Goal: Register for event/course

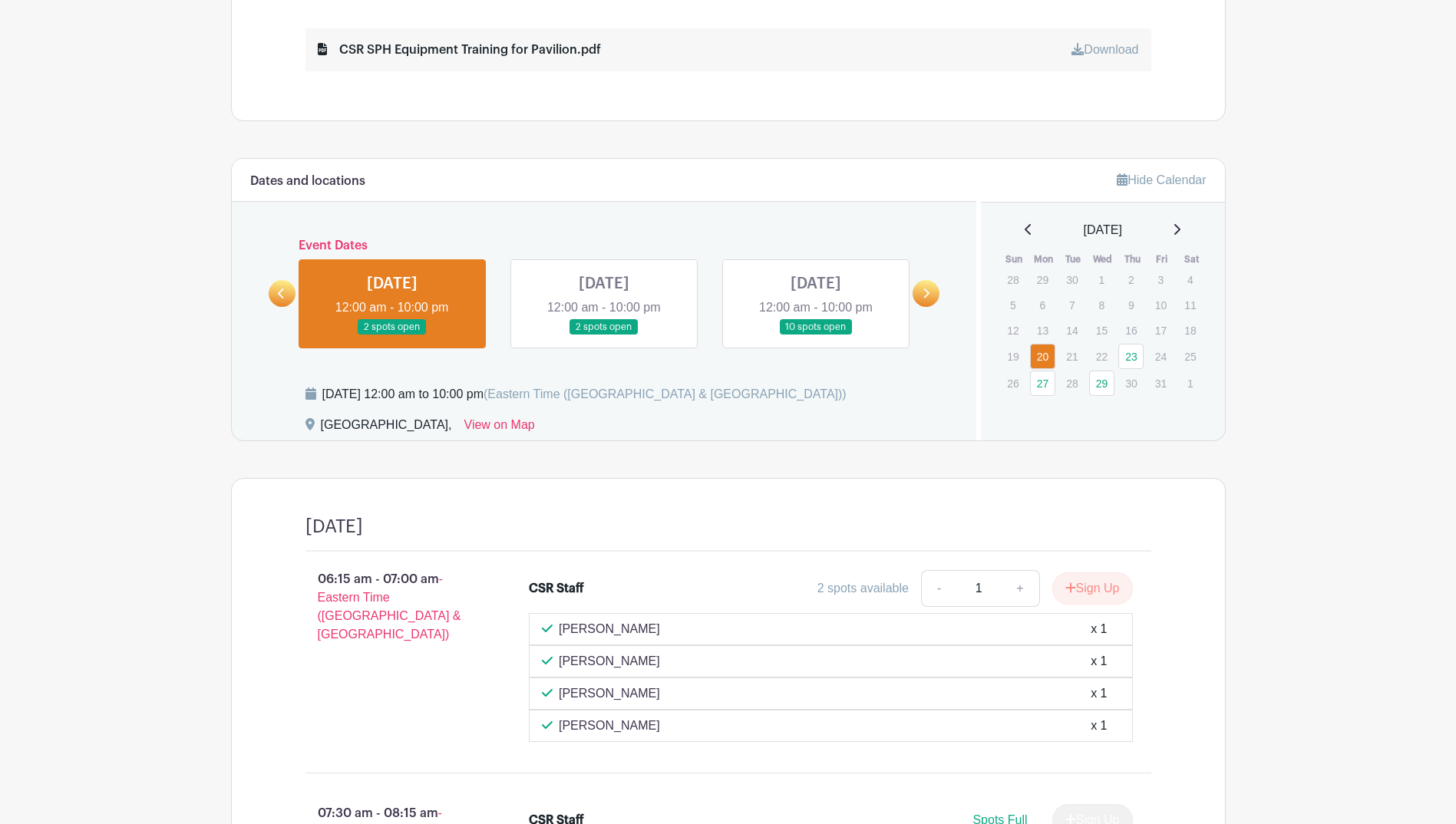
scroll to position [844, 0]
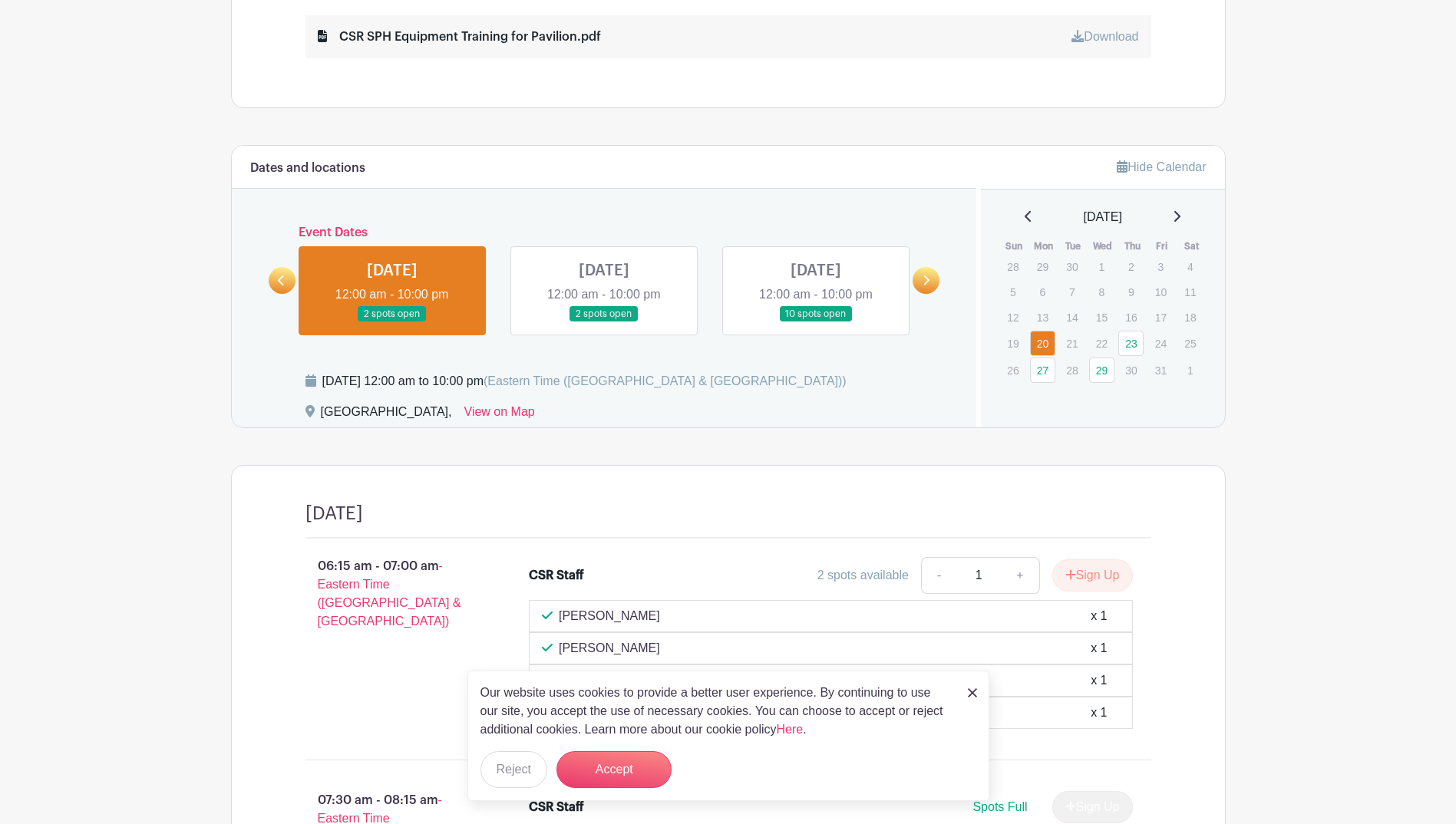
click at [1364, 689] on main "Log In Sign Up for Free SMS Safe Patient Handling Targeted CSR SPH Equipment Tr…" at bounding box center [728, 200] width 1456 height 2088
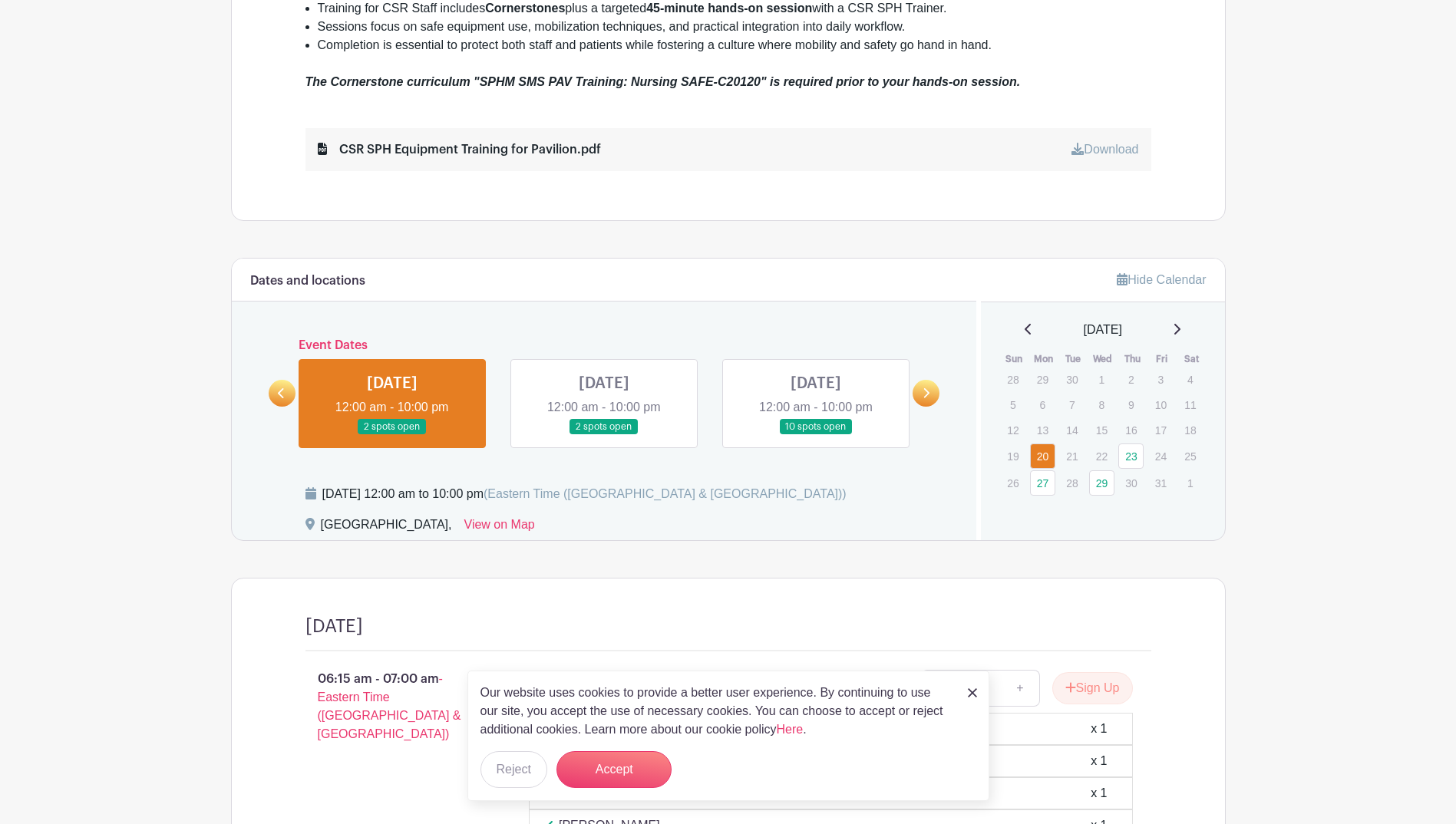
scroll to position [690, 0]
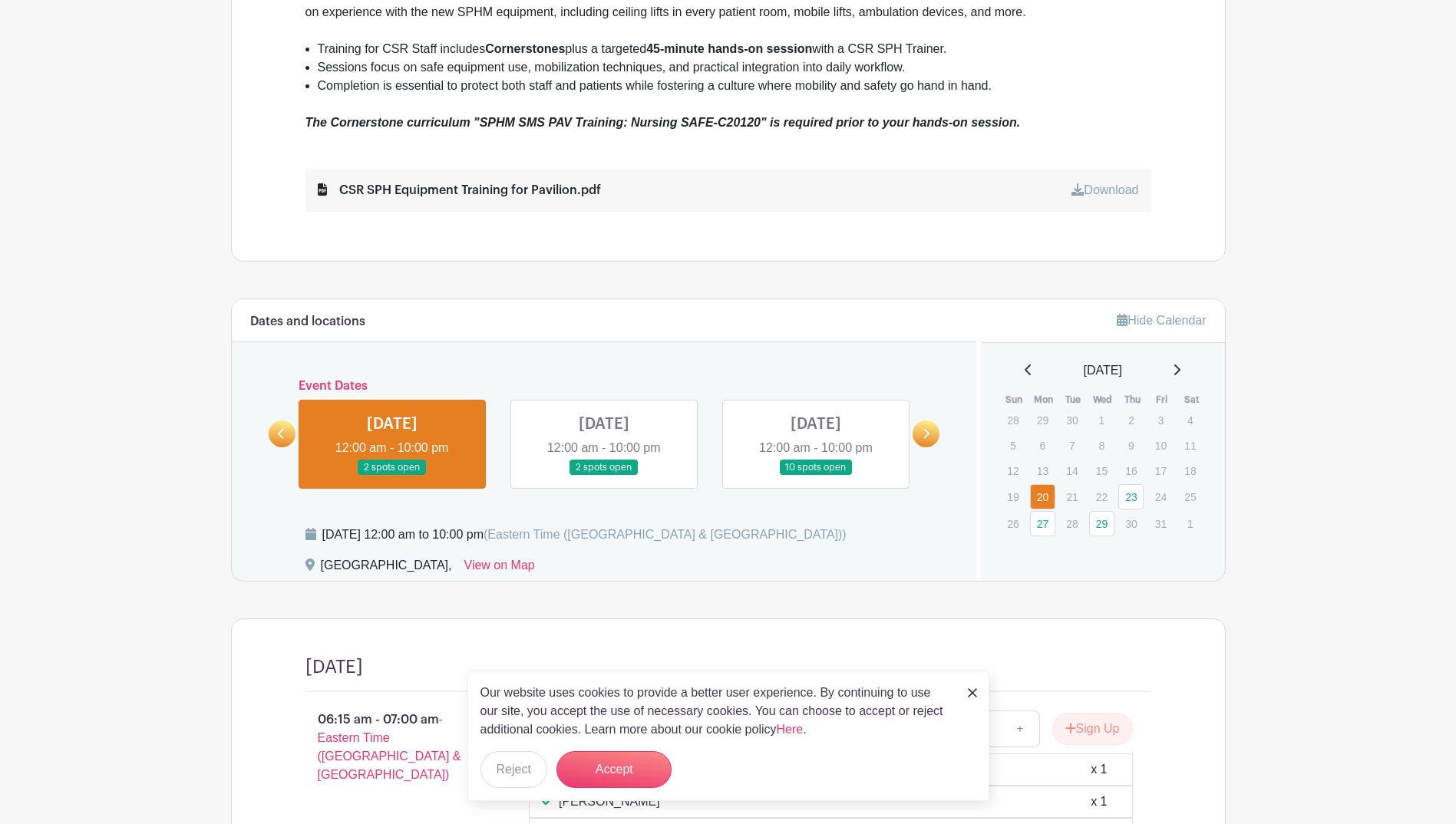
click at [931, 440] on link at bounding box center [926, 433] width 27 height 27
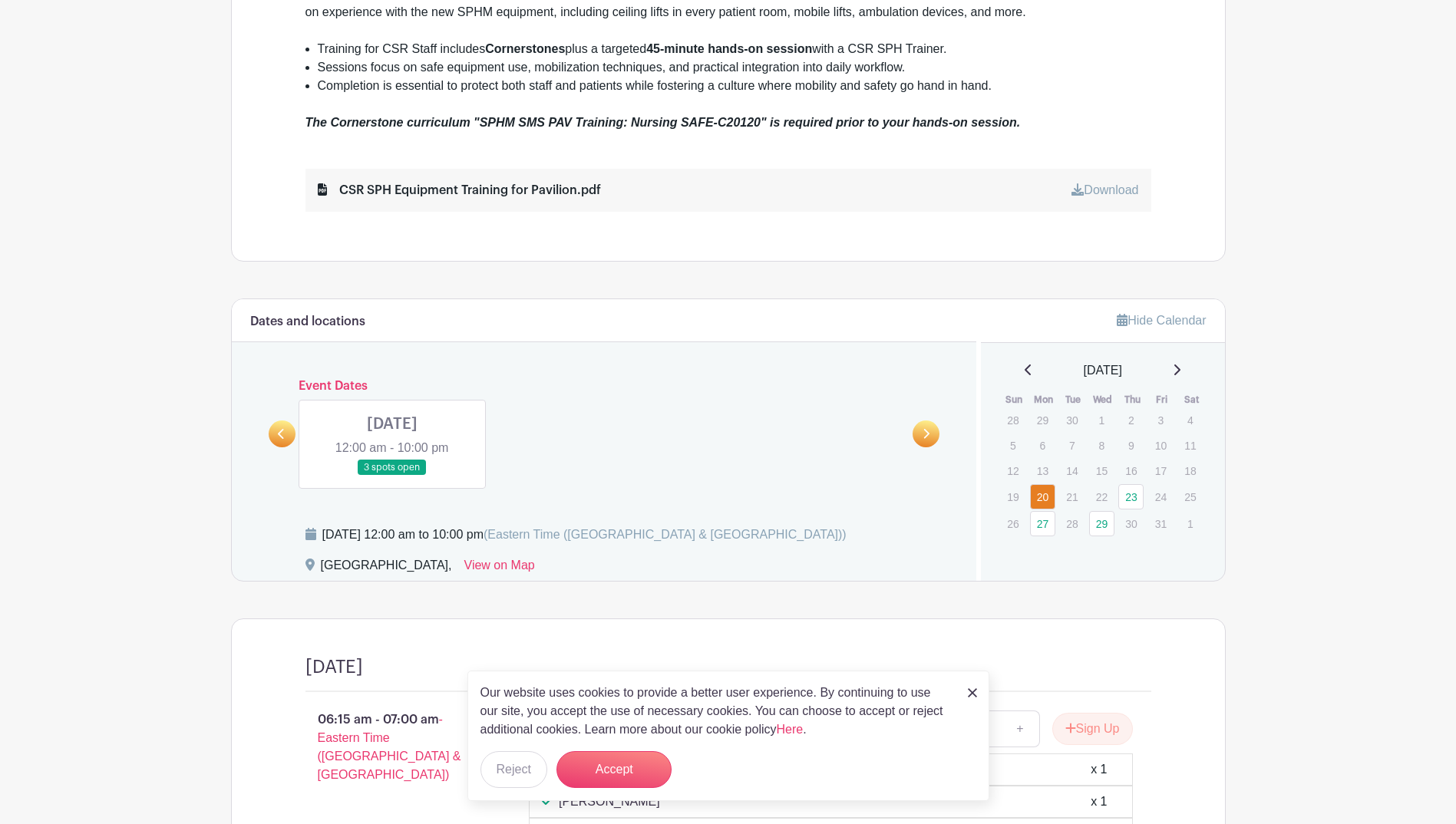
click at [282, 435] on icon at bounding box center [281, 434] width 7 height 11
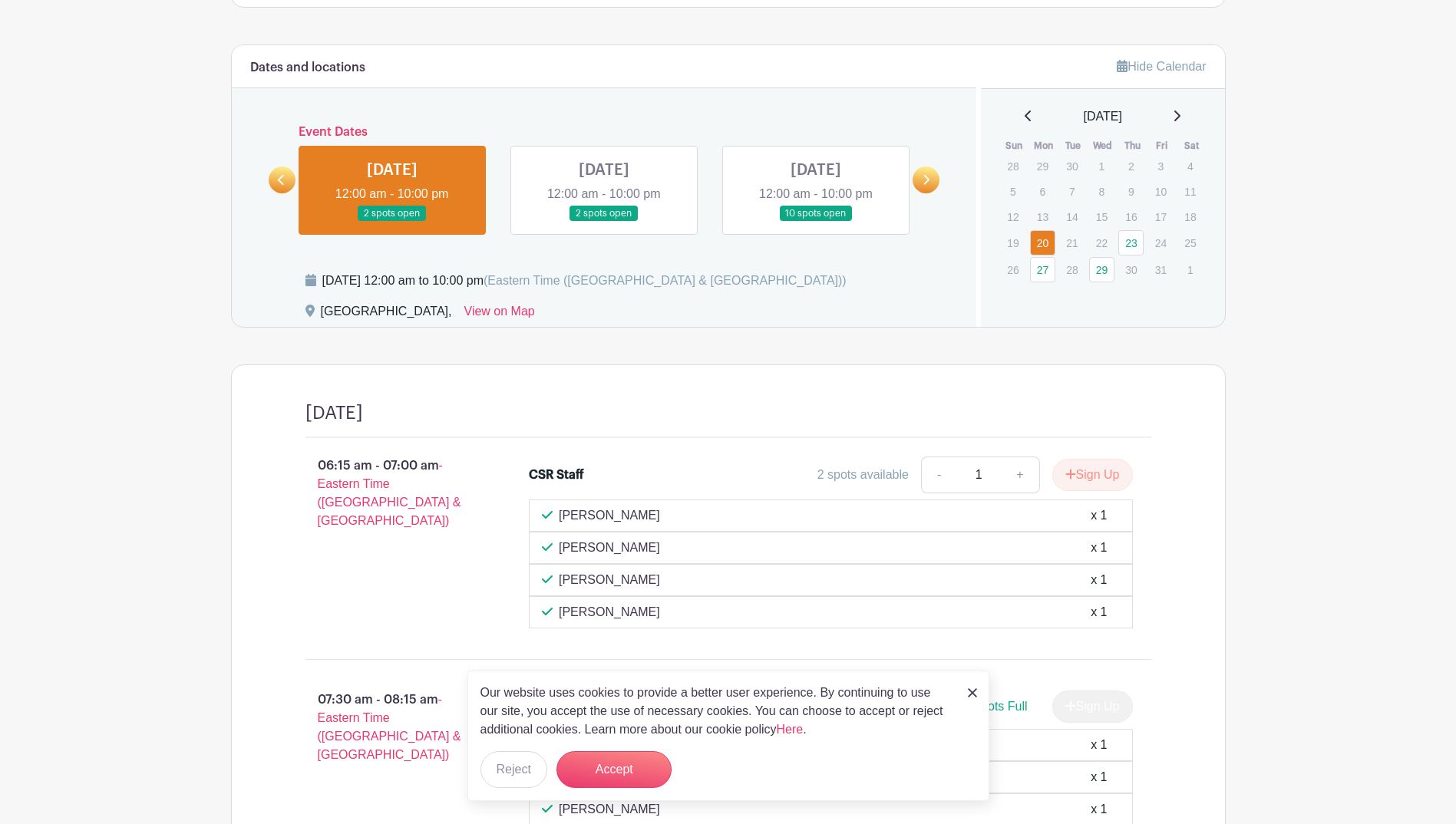
scroll to position [998, 0]
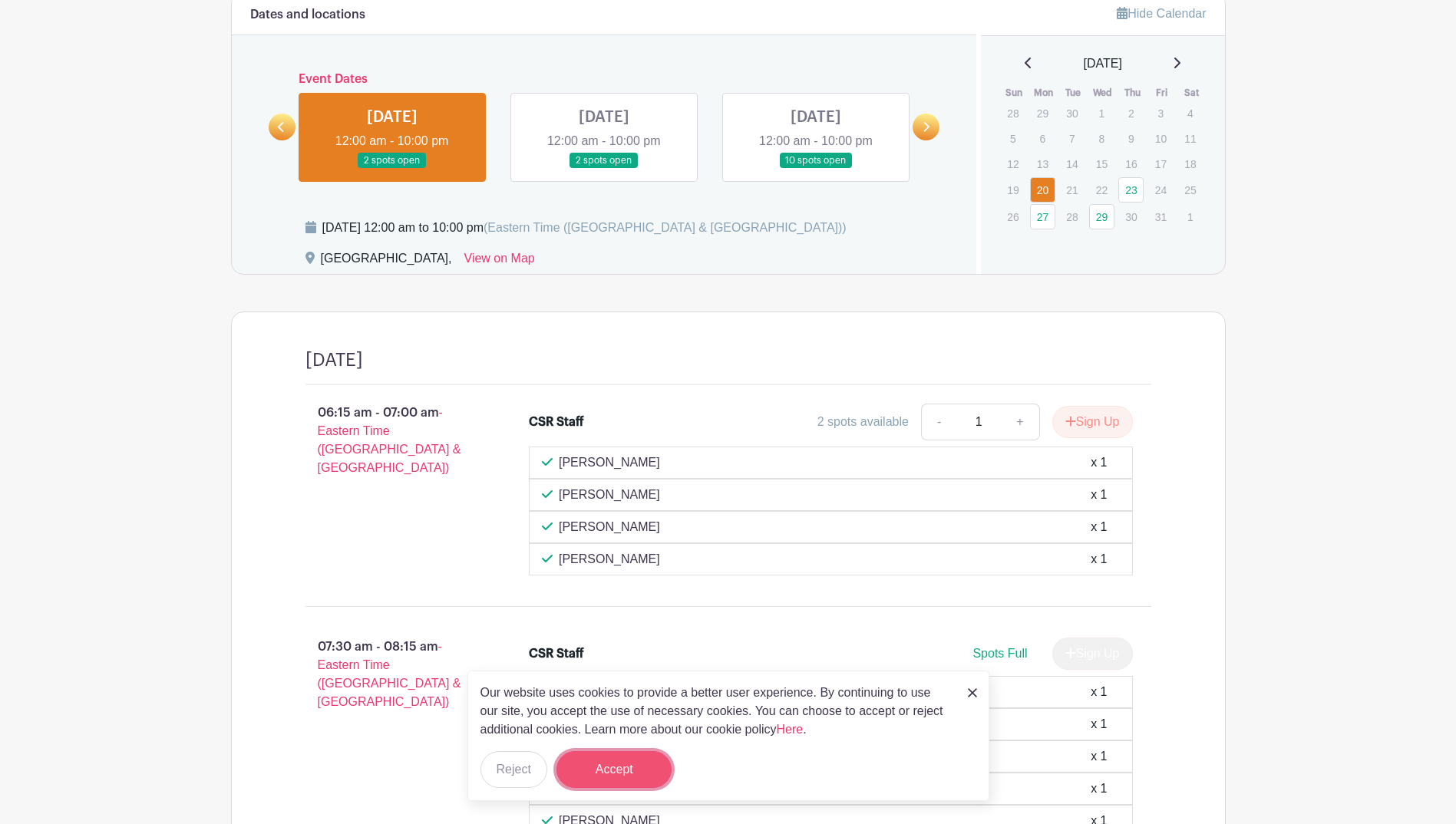
click at [644, 775] on button "Accept" at bounding box center [614, 769] width 115 height 36
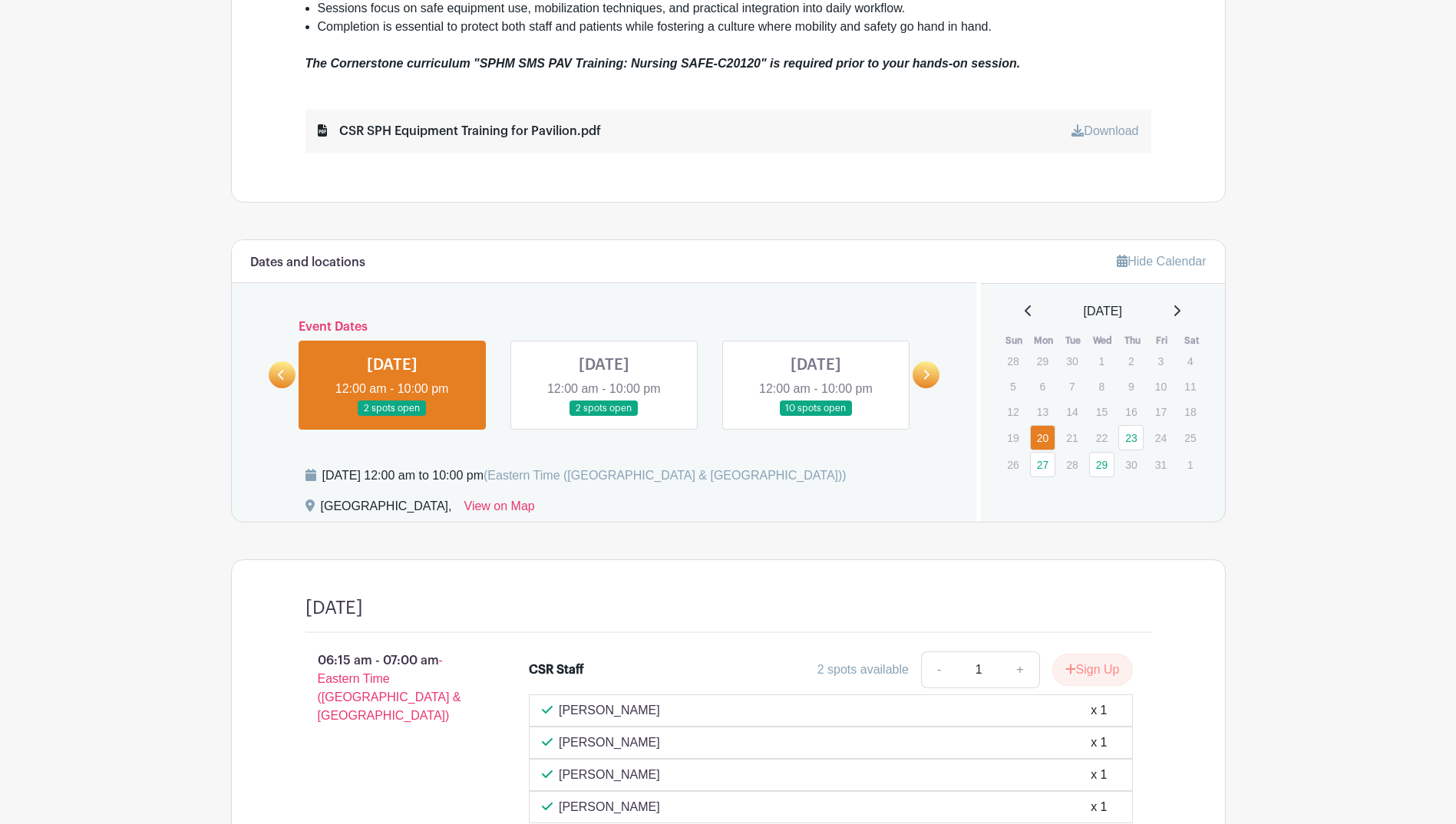
scroll to position [836, 0]
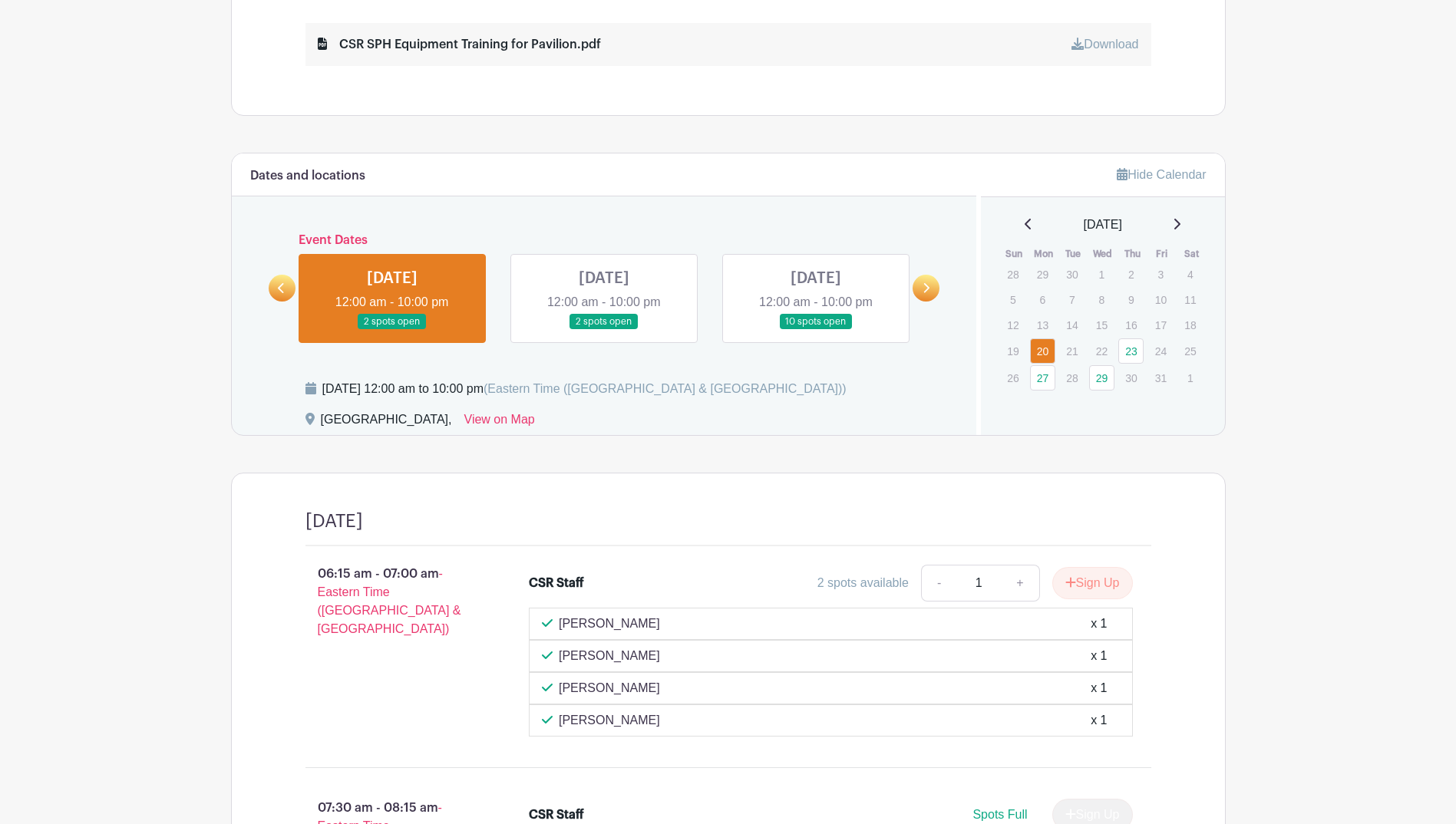
click at [604, 330] on link at bounding box center [604, 330] width 0 height 0
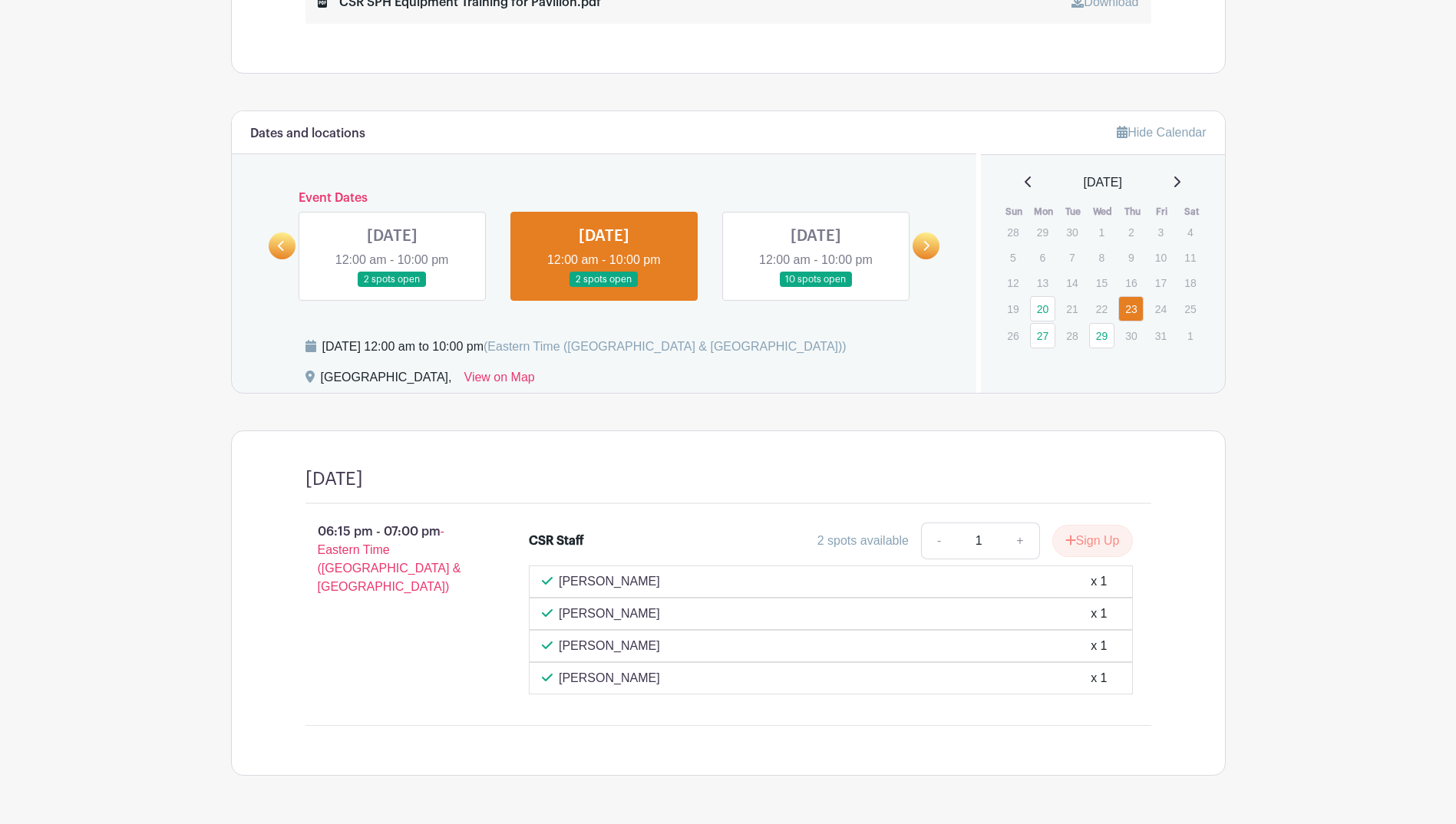
scroll to position [913, 0]
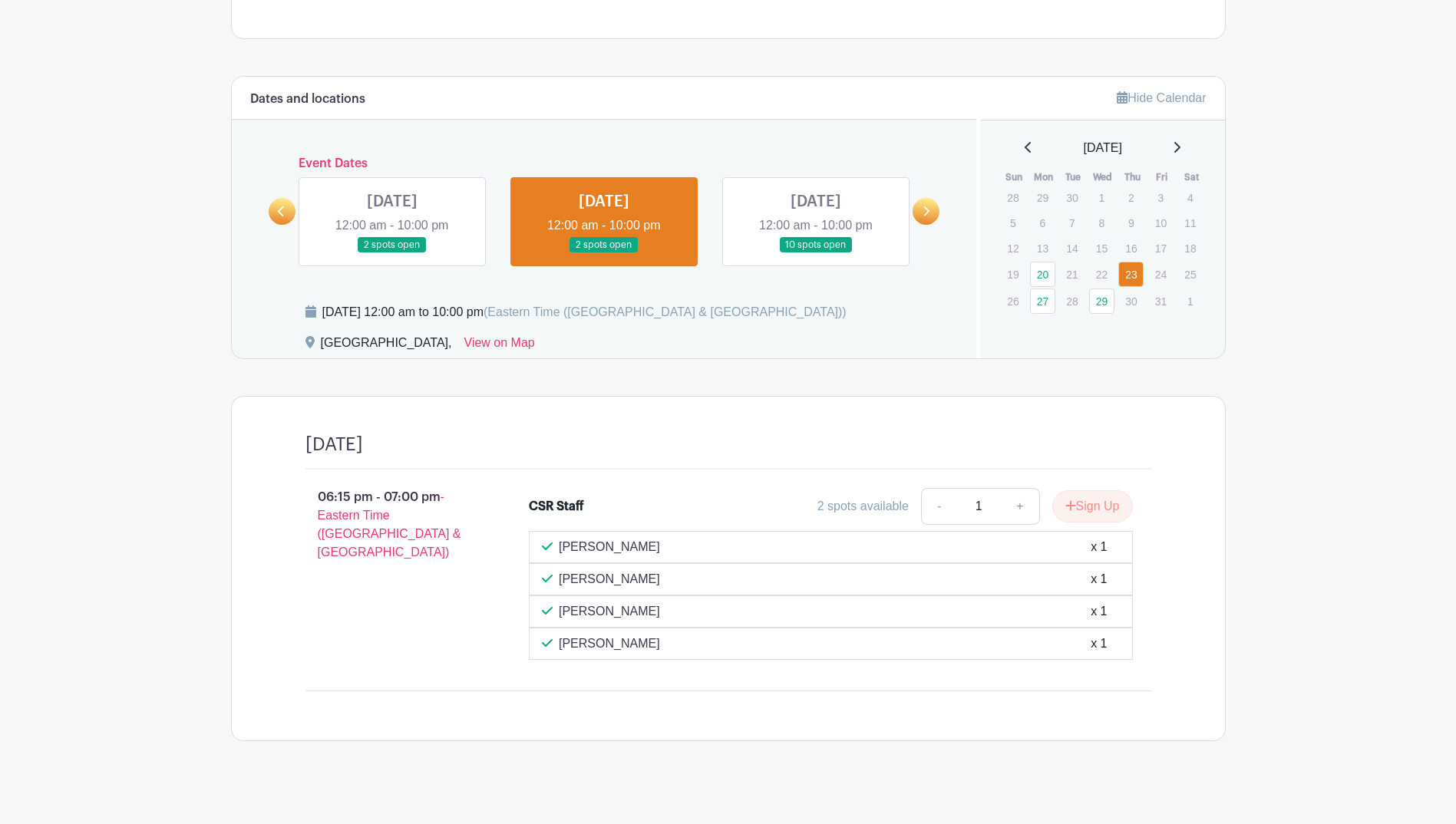
click at [816, 253] on link at bounding box center [816, 253] width 0 height 0
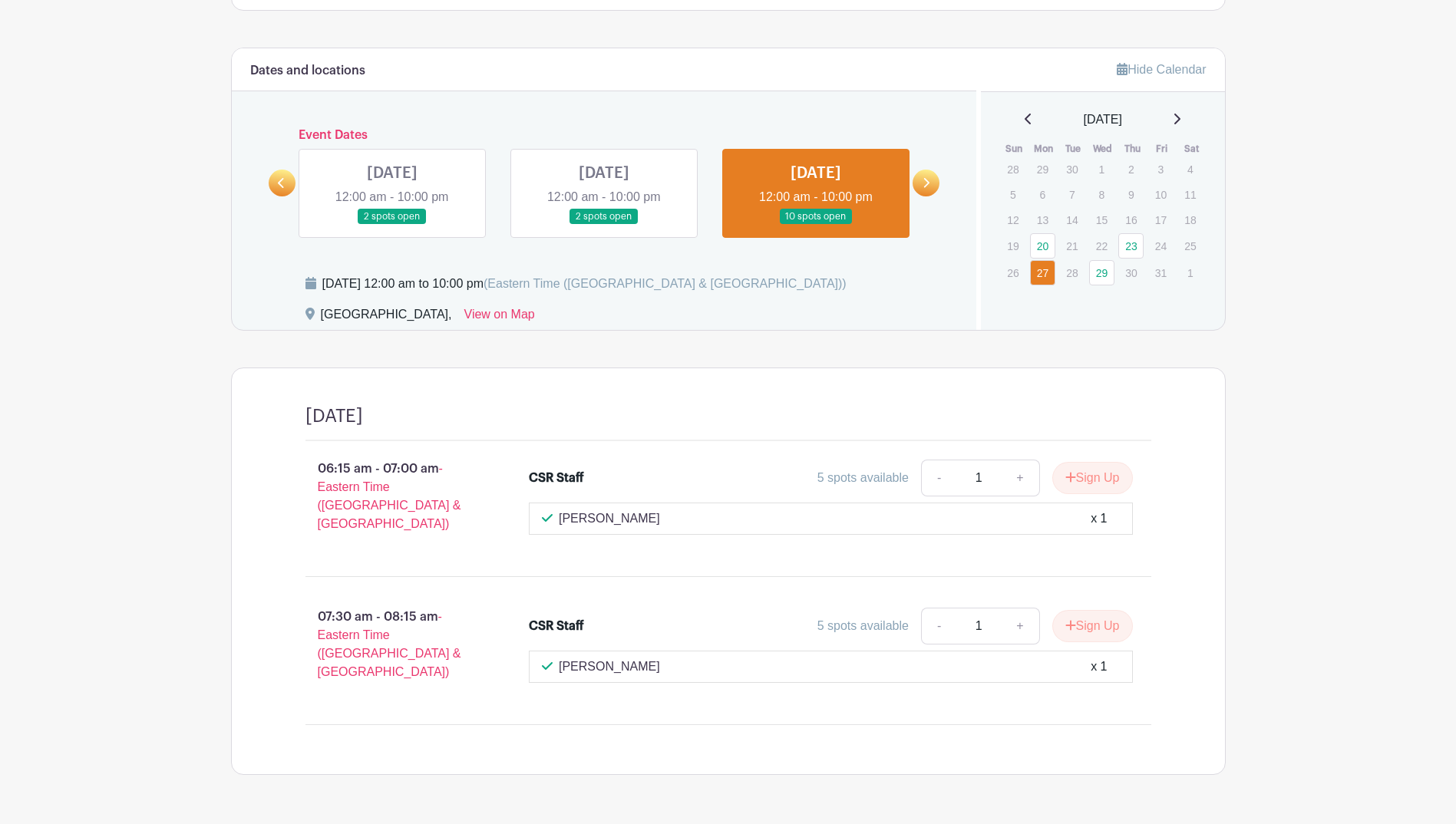
scroll to position [967, 0]
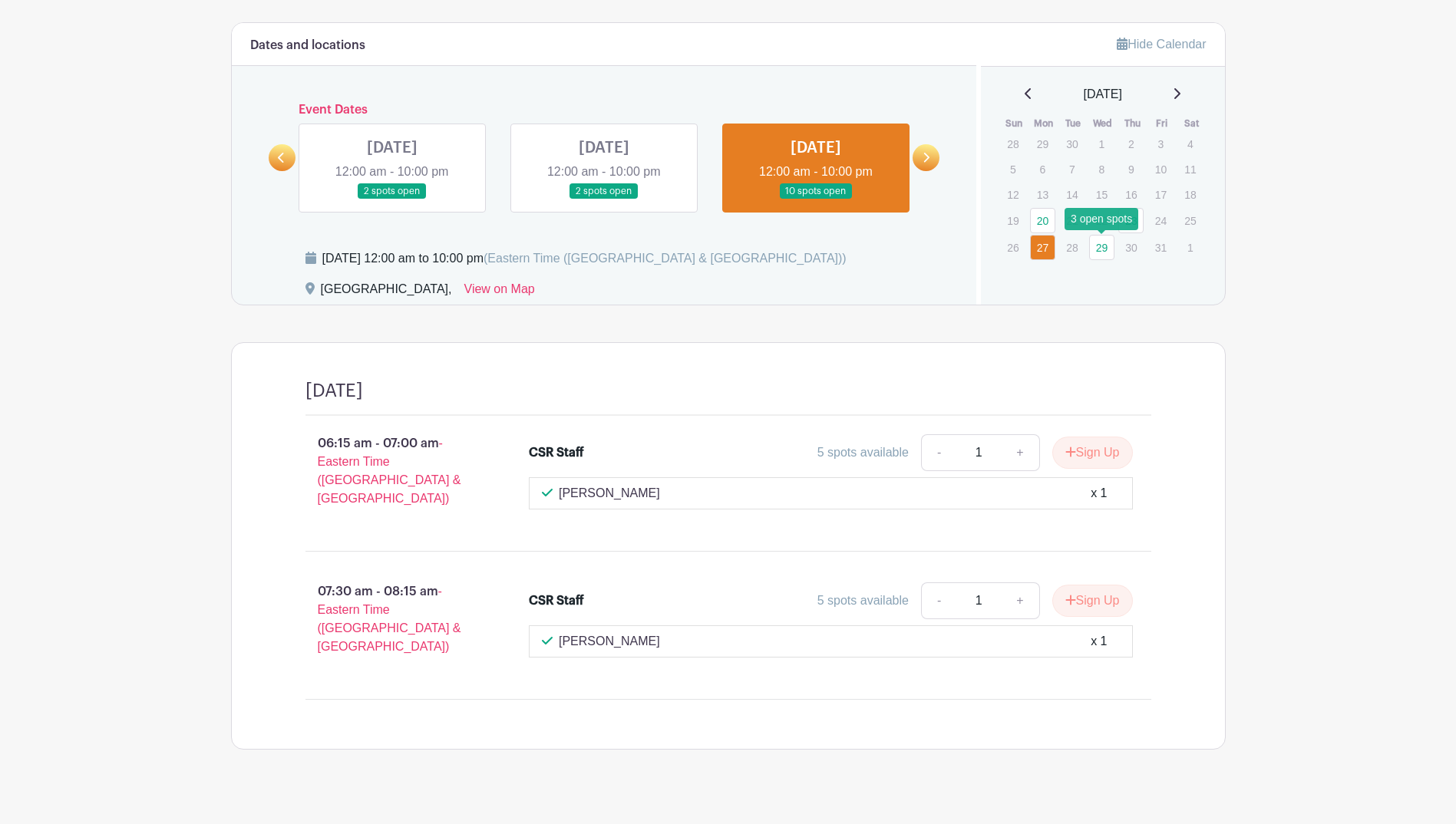
click at [1095, 250] on link "29" at bounding box center [1101, 247] width 25 height 25
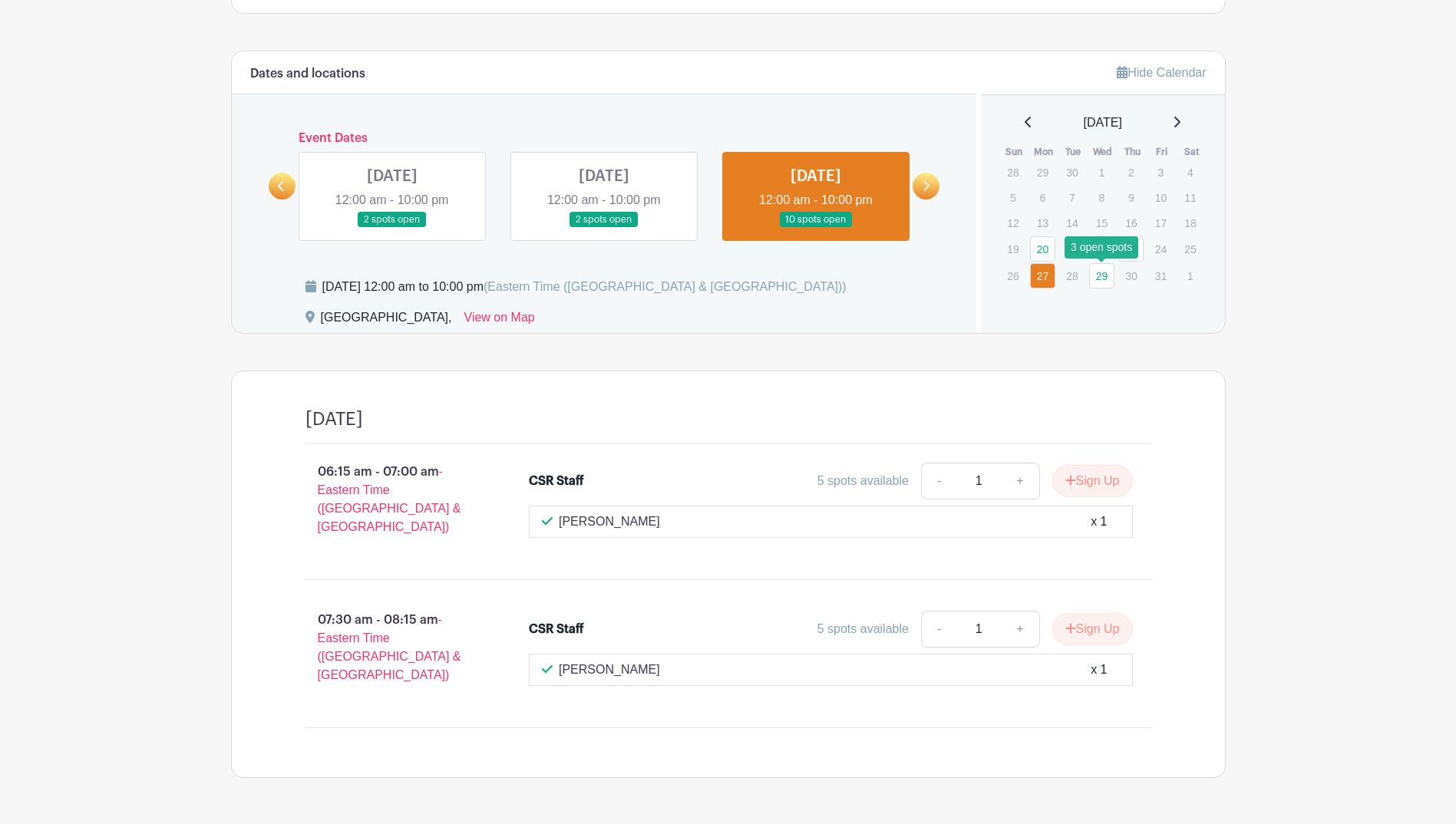
scroll to position [894, 0]
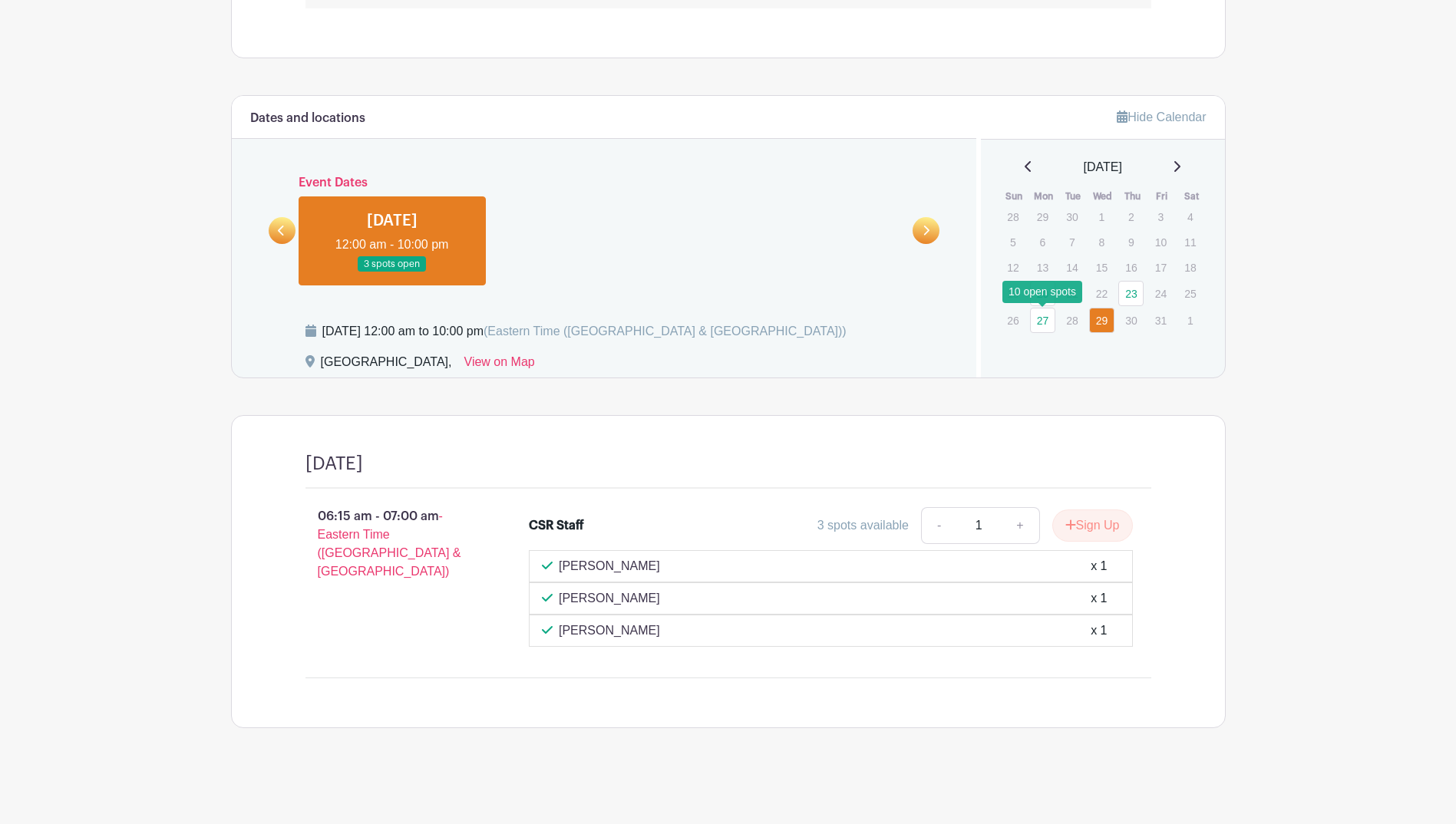
click at [1044, 320] on link "27" at bounding box center [1042, 320] width 25 height 25
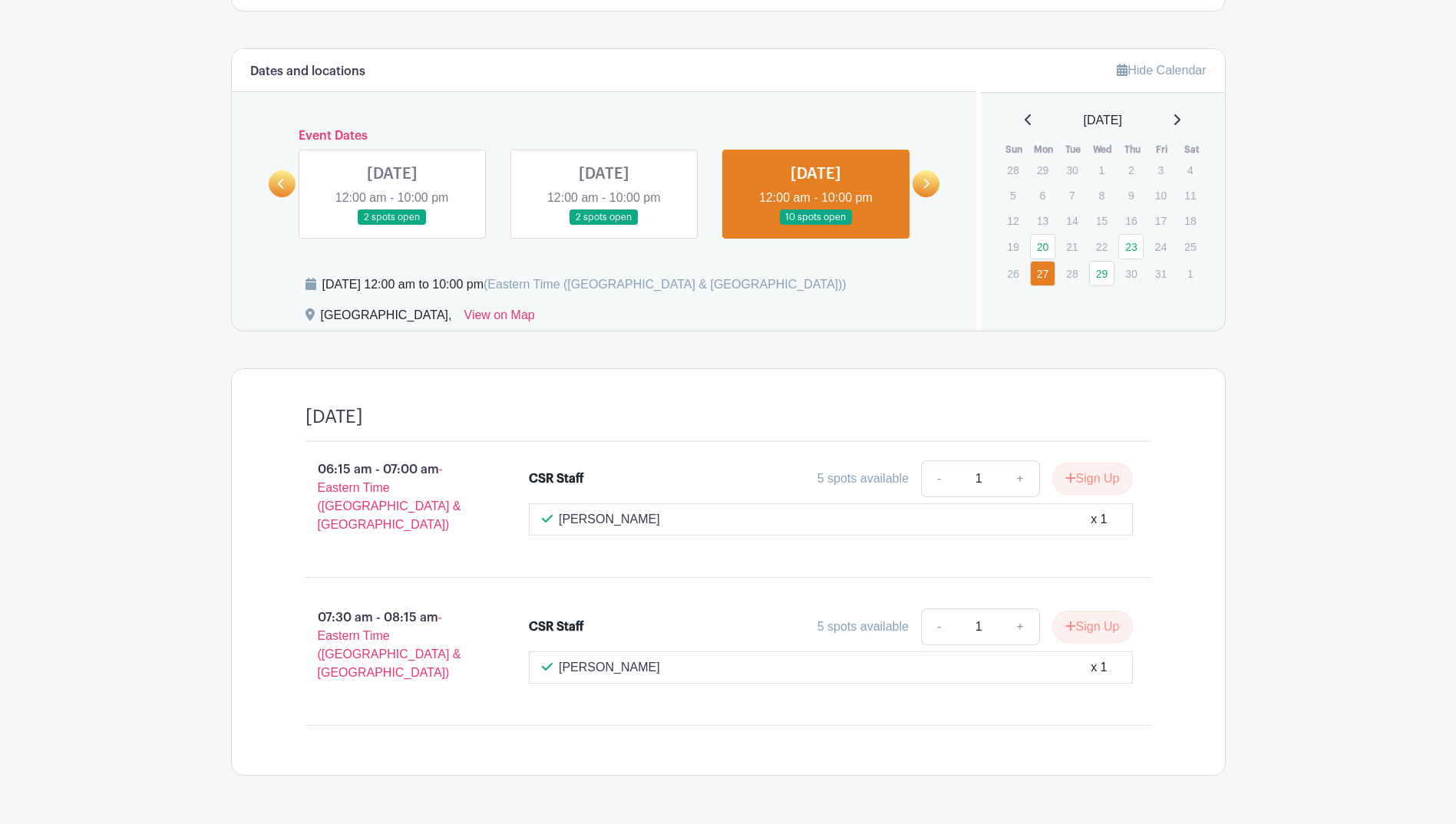
scroll to position [967, 0]
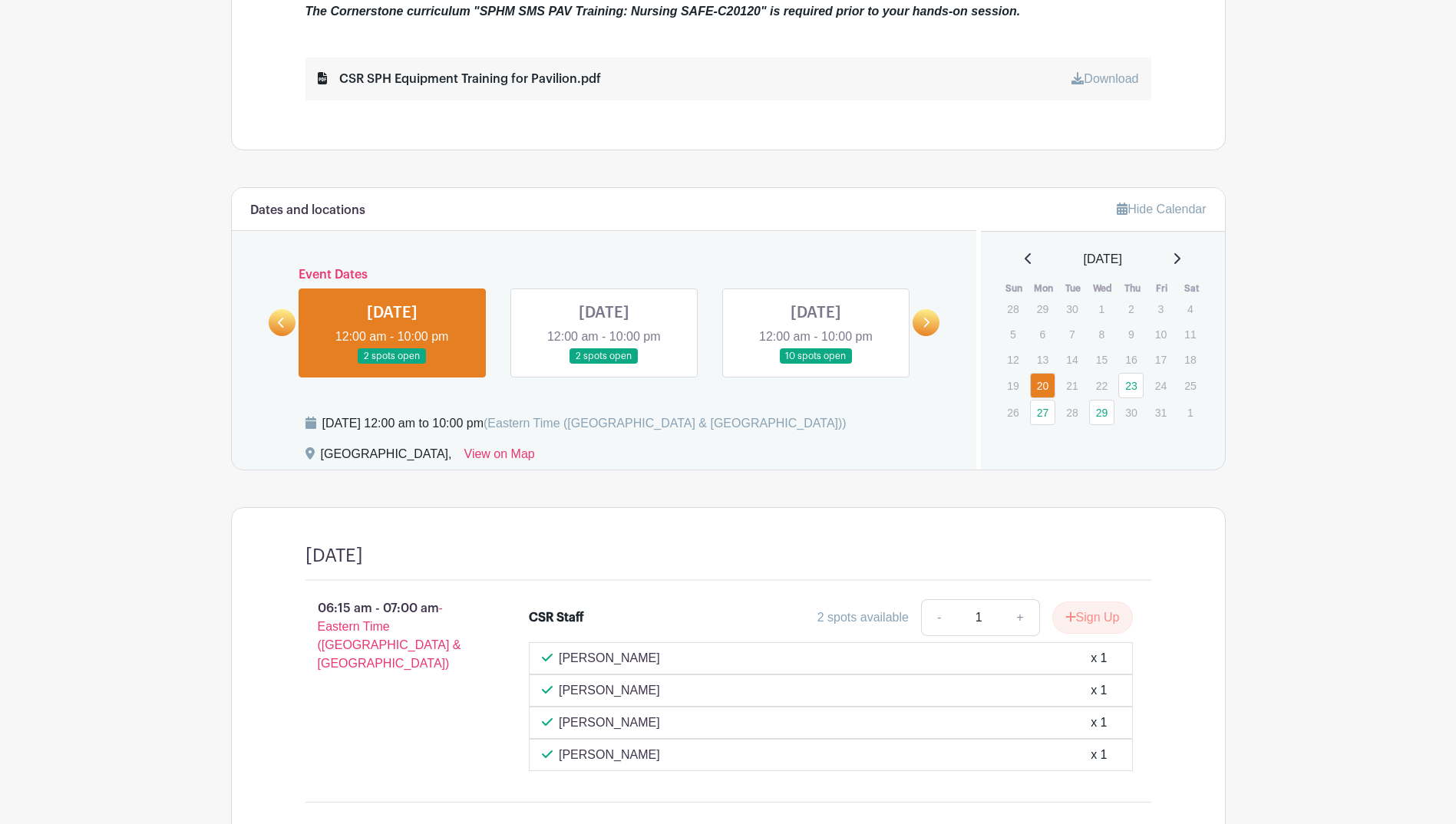
scroll to position [606, 0]
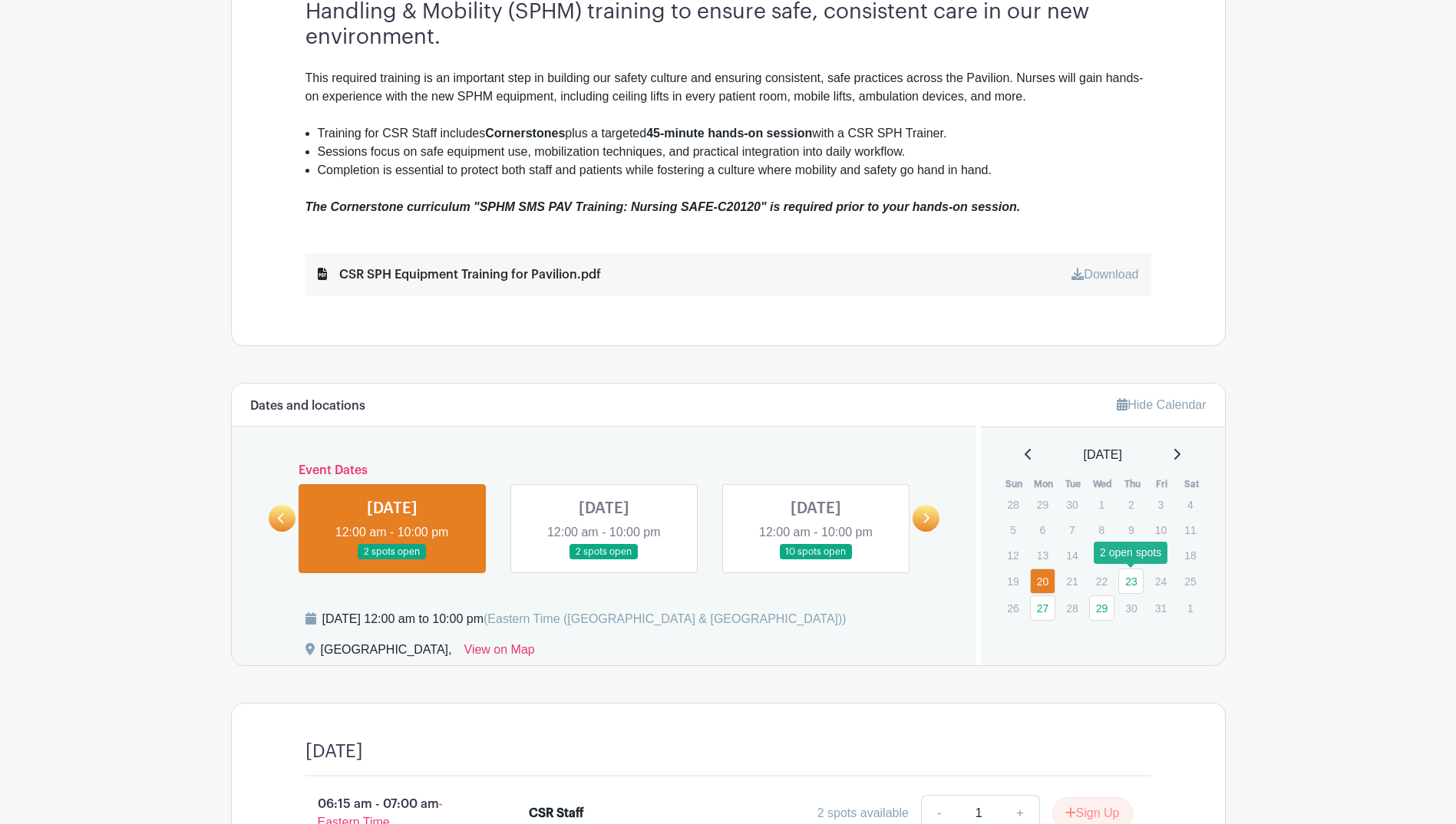
click at [1138, 579] on link "23" at bounding box center [1130, 581] width 25 height 25
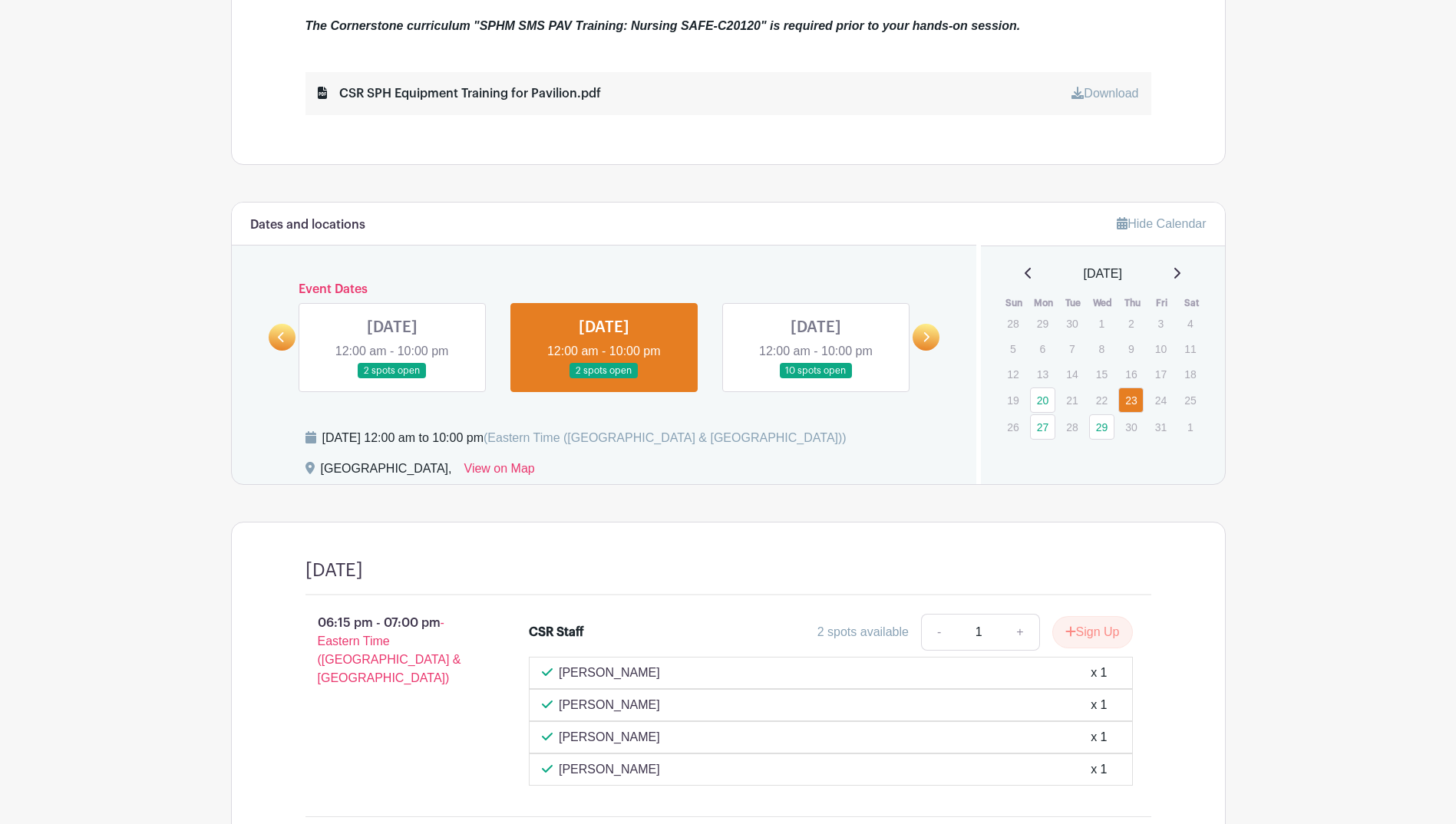
scroll to position [836, 0]
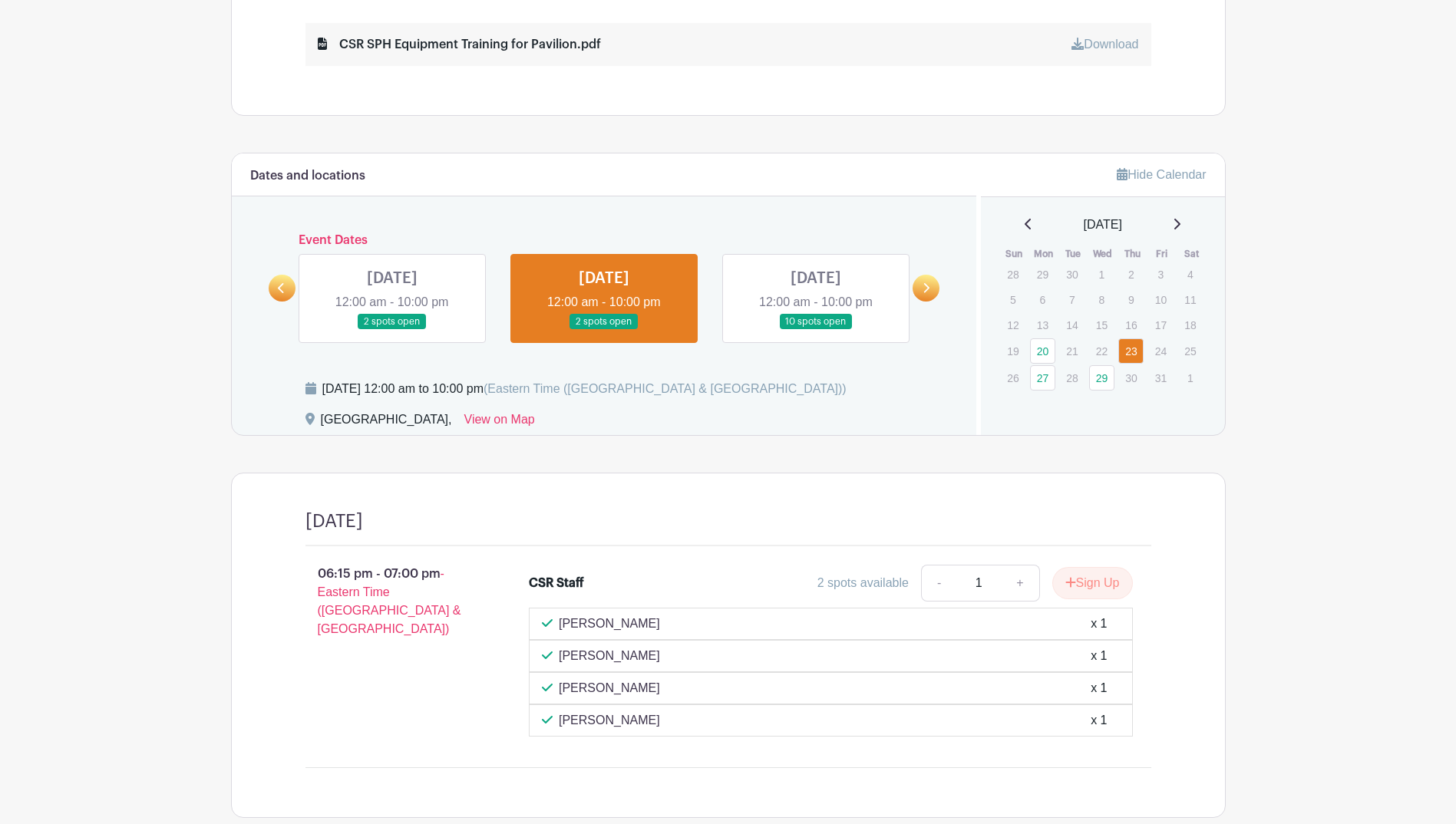
click at [1180, 221] on icon at bounding box center [1177, 224] width 6 height 11
click at [1047, 281] on link "27" at bounding box center [1042, 275] width 25 height 25
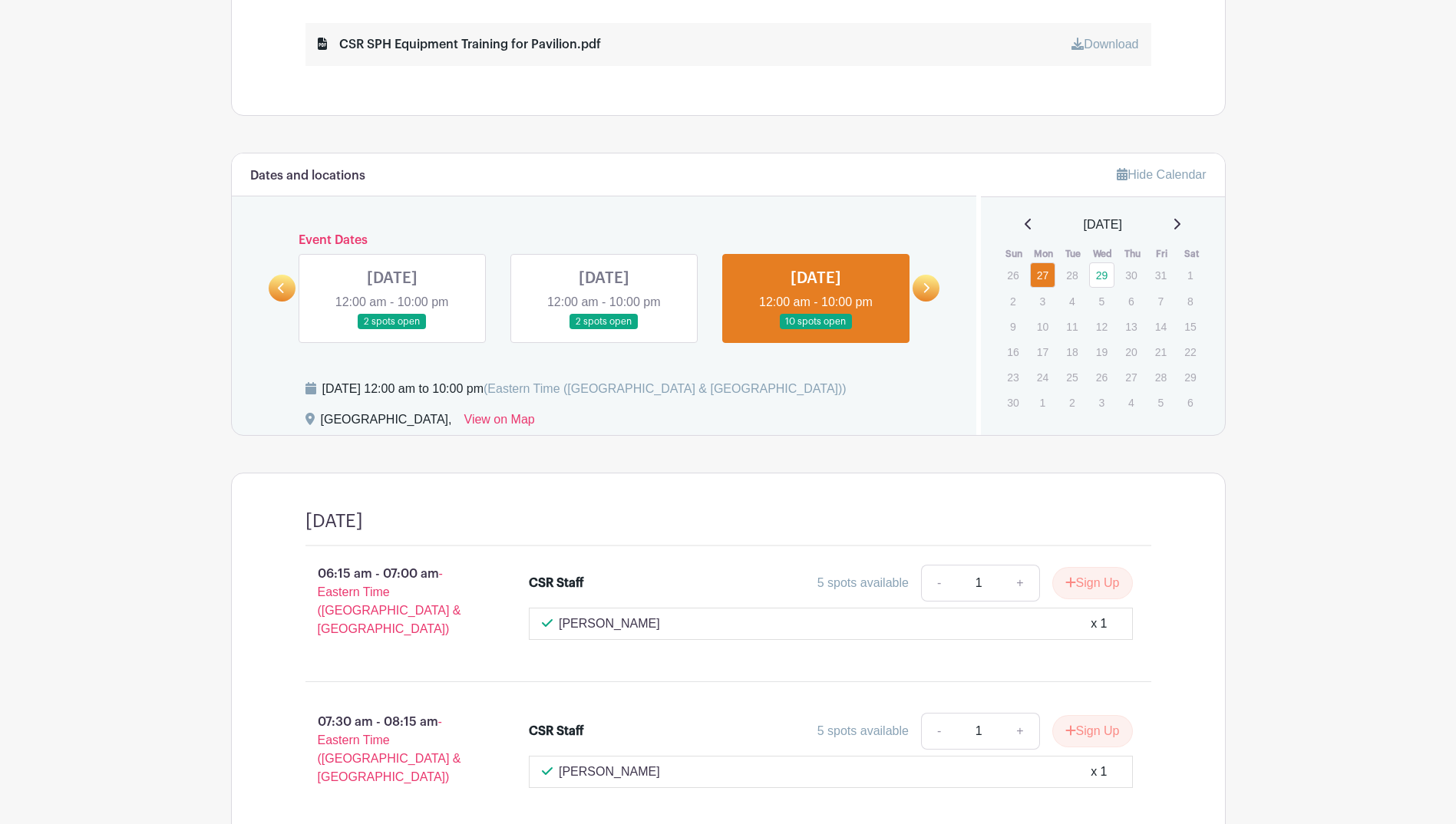
click at [1024, 225] on icon at bounding box center [1028, 224] width 7 height 12
click at [1040, 351] on link "20" at bounding box center [1042, 350] width 25 height 25
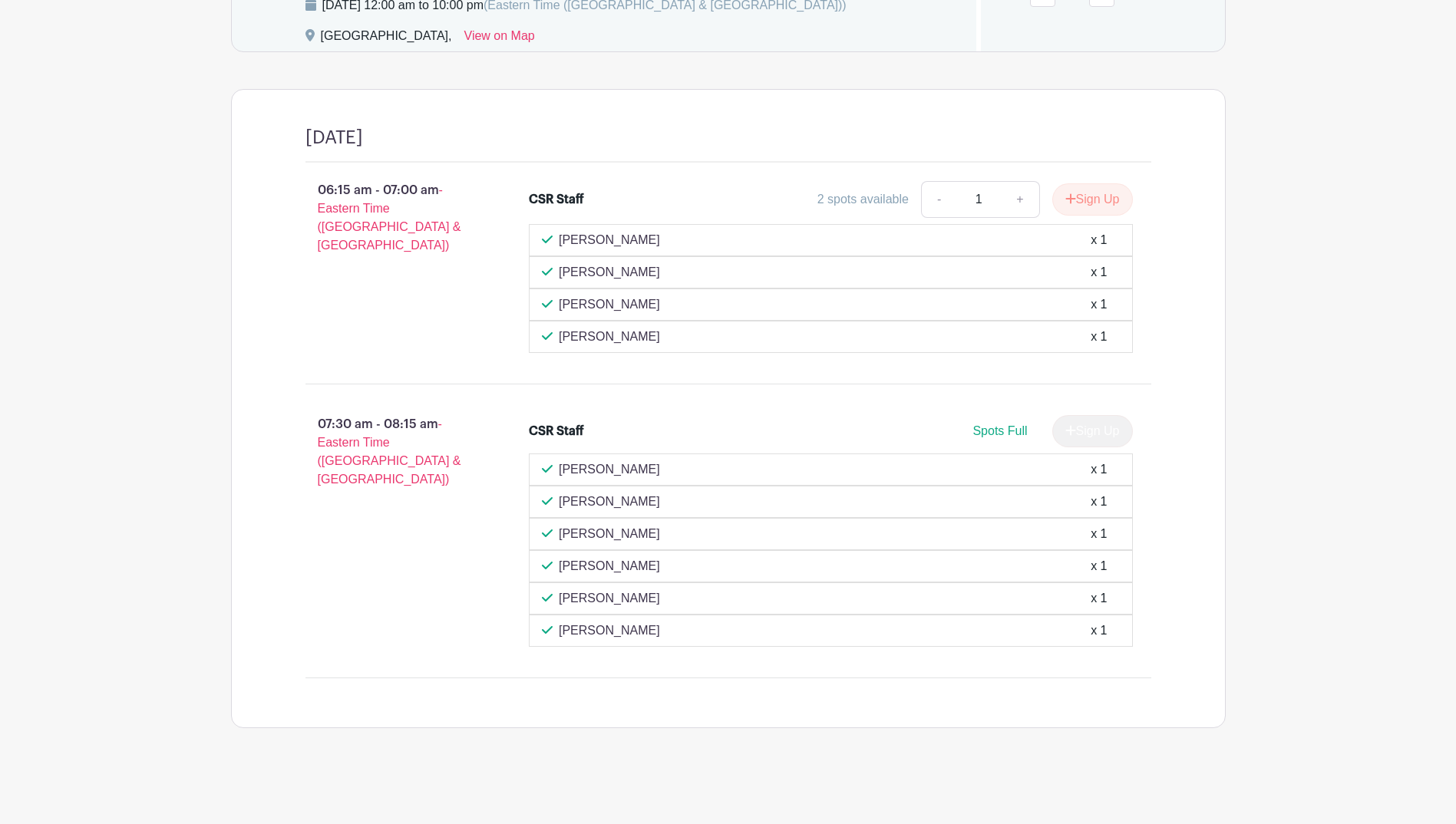
scroll to position [836, 0]
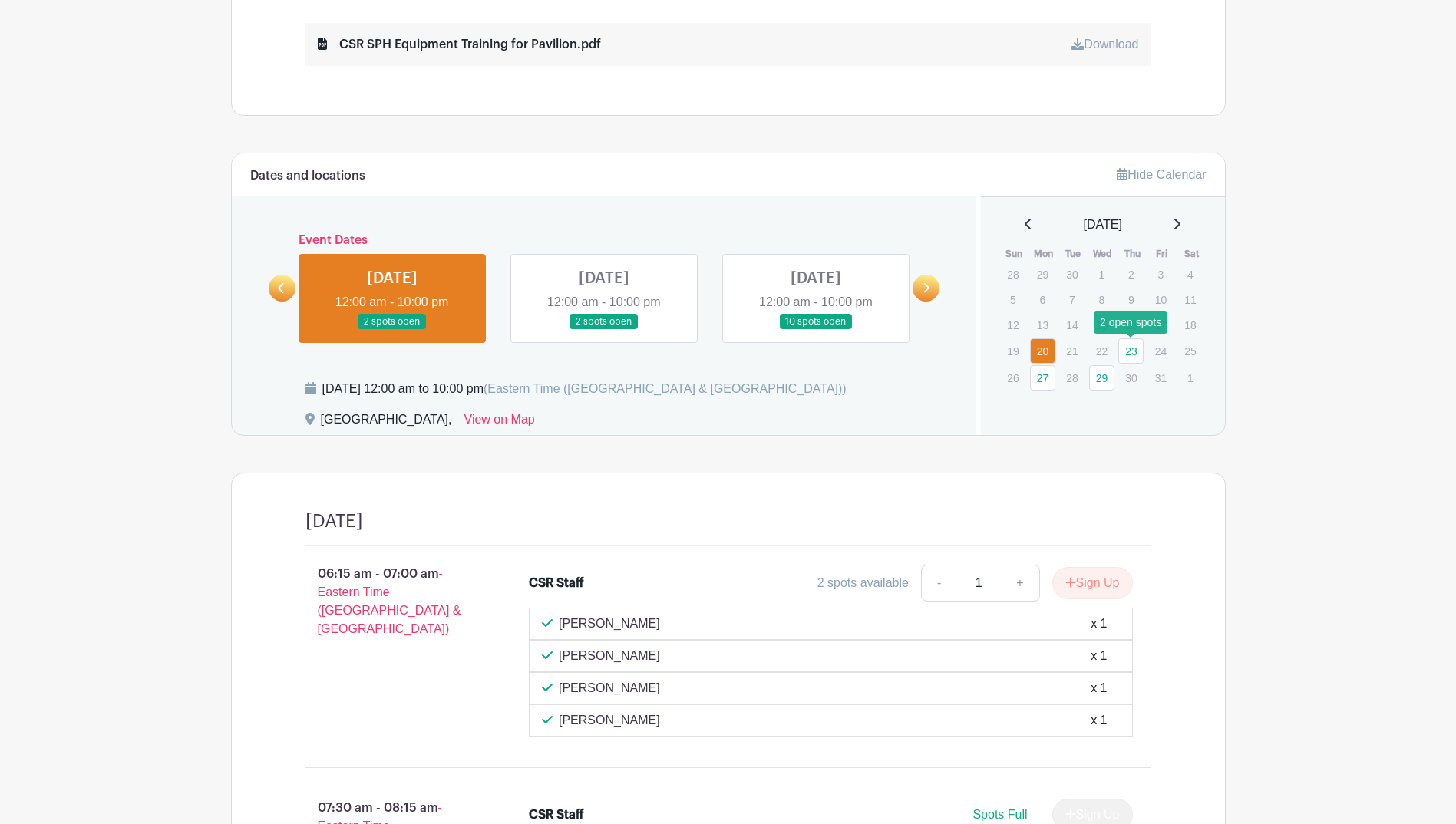
click at [1128, 344] on link "23" at bounding box center [1130, 350] width 25 height 25
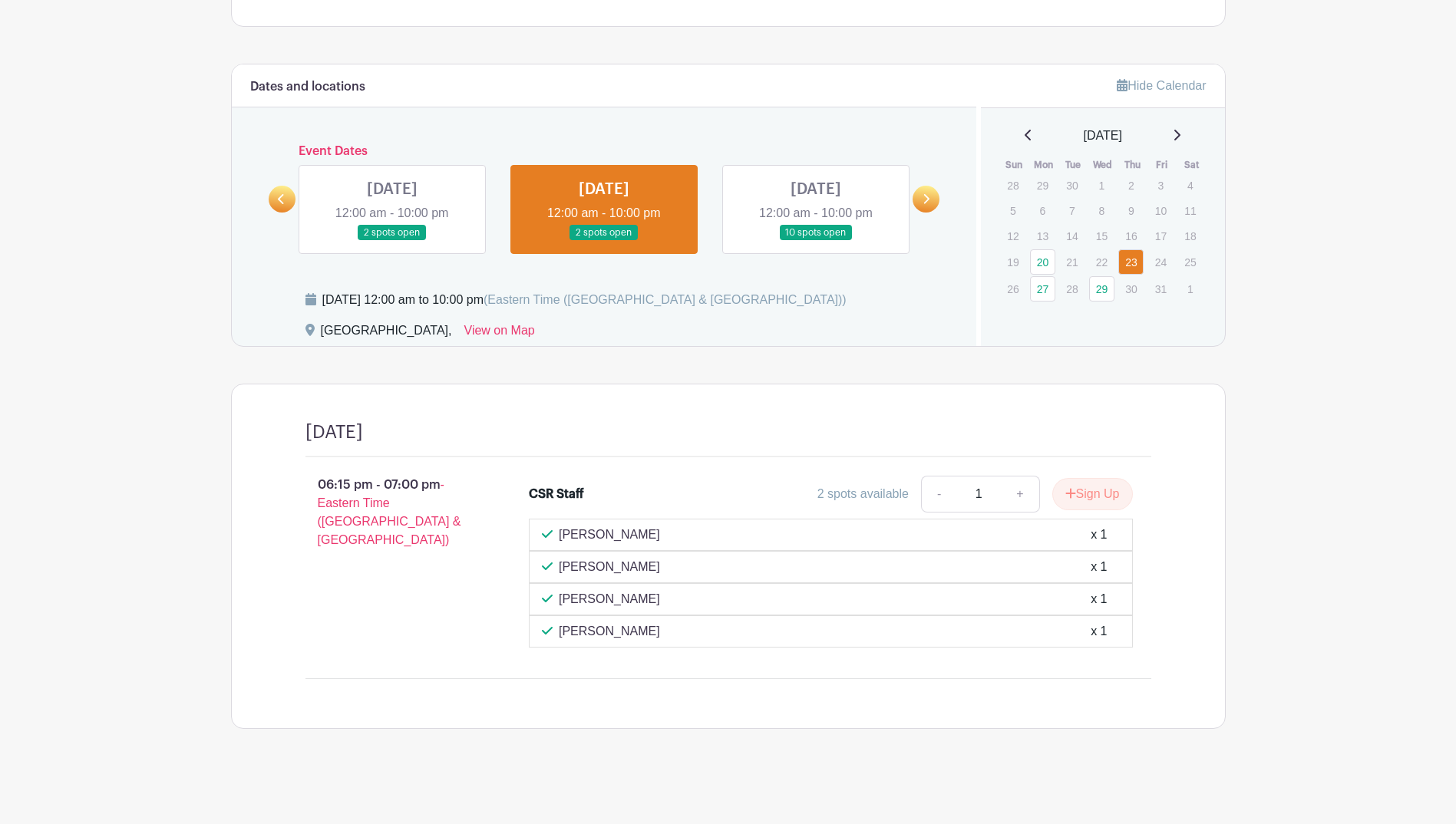
scroll to position [926, 0]
click at [1050, 292] on link "27" at bounding box center [1042, 288] width 25 height 25
